Goal: Navigation & Orientation: Find specific page/section

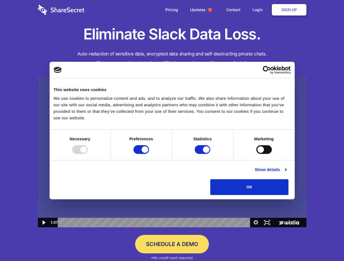
click at [172, 131] on img at bounding box center [172, 152] width 268 height 151
click at [88, 154] on div at bounding box center [80, 149] width 16 height 9
click at [149, 154] on input "Preferences" at bounding box center [141, 149] width 16 height 9
checkbox input "false"
click at [203, 154] on input "Statistics" at bounding box center [203, 149] width 16 height 9
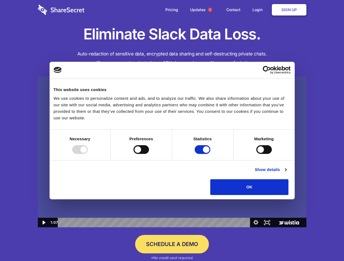
checkbox input "false"
click at [256, 154] on input "Marketing" at bounding box center [264, 149] width 16 height 9
checkbox input "true"
click at [286, 173] on link "Show details" at bounding box center [271, 170] width 32 height 7
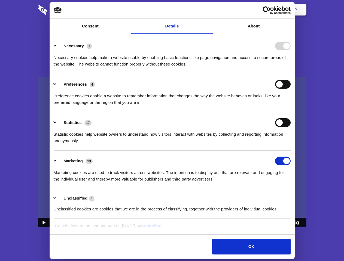
click at [290, 68] on div "Necessary 7 Necessary cookies help make a website usable by enabling basic func…" at bounding box center [172, 55] width 237 height 26
click at [210, 10] on span "1" at bounding box center [210, 10] width 4 height 4
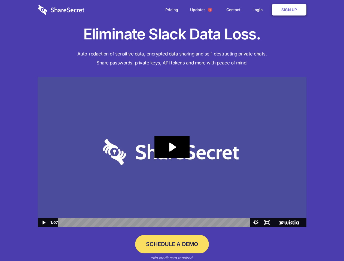
click at [172, 152] on icon "Play Video: Sharesecret Slack Extension" at bounding box center [171, 147] width 35 height 22
